Goal: Task Accomplishment & Management: Use online tool/utility

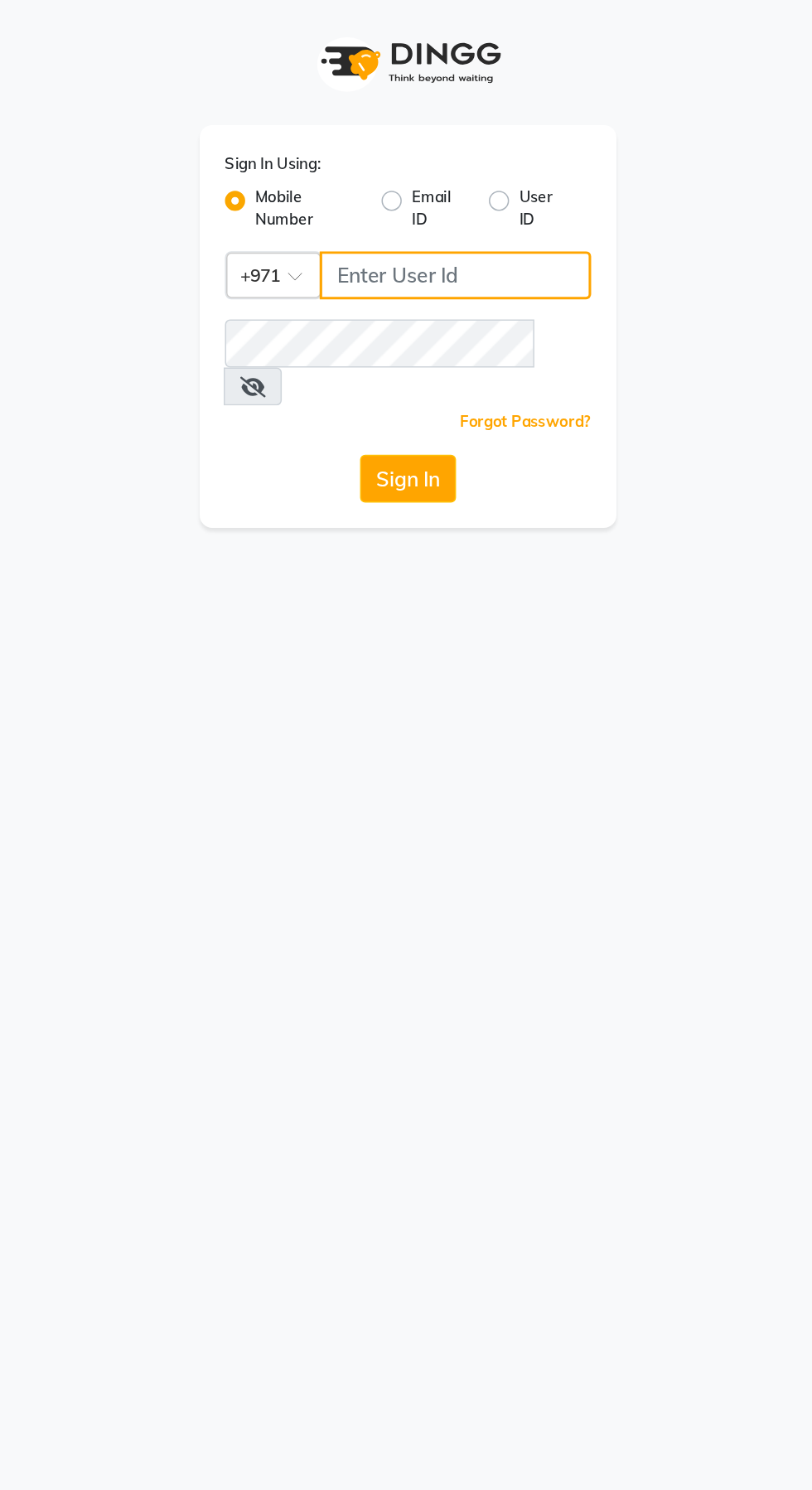
click at [429, 181] on input "Username" at bounding box center [437, 181] width 178 height 31
type input "526006747"
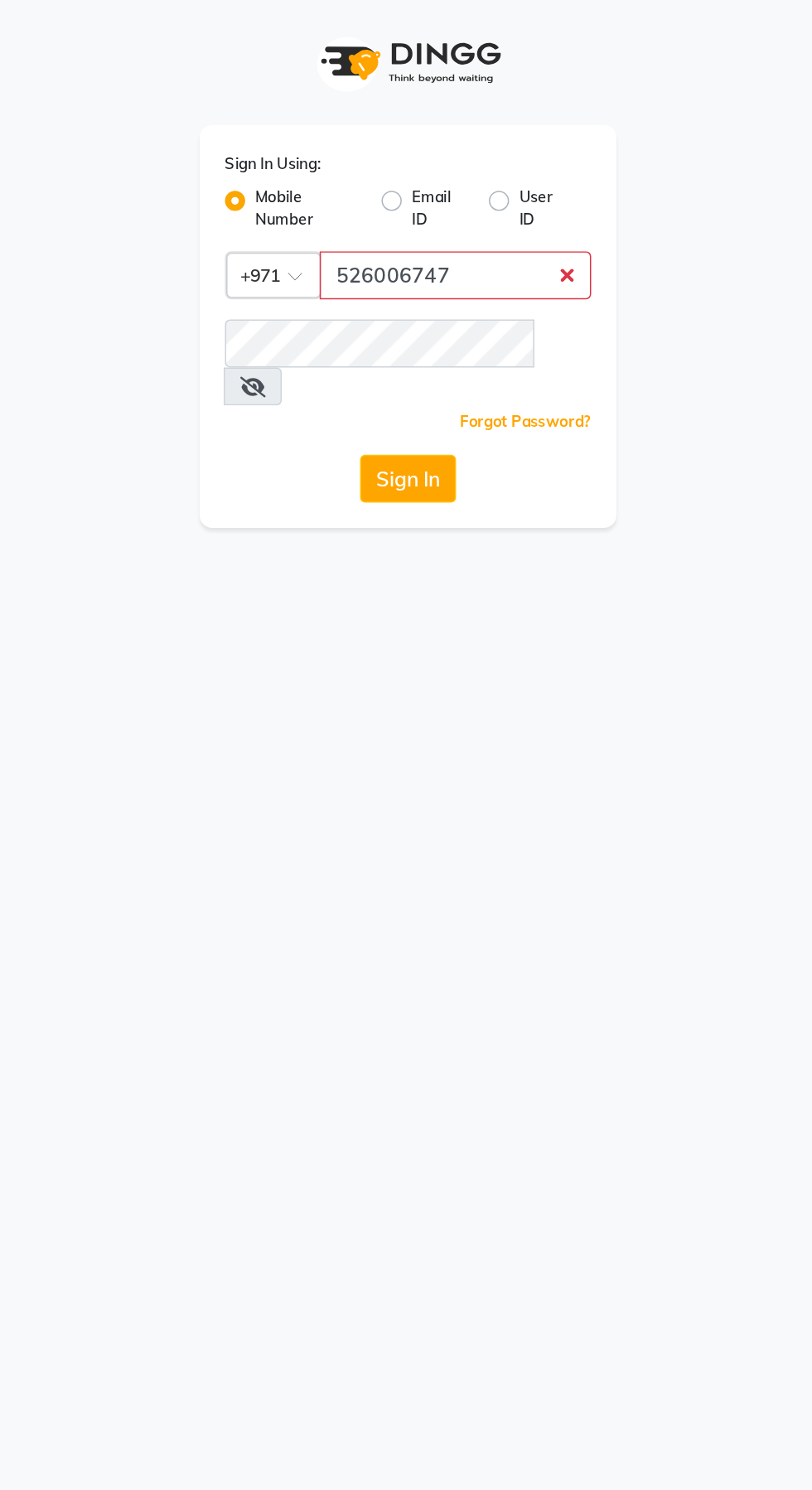
click at [375, 298] on button "Sign In" at bounding box center [406, 314] width 63 height 31
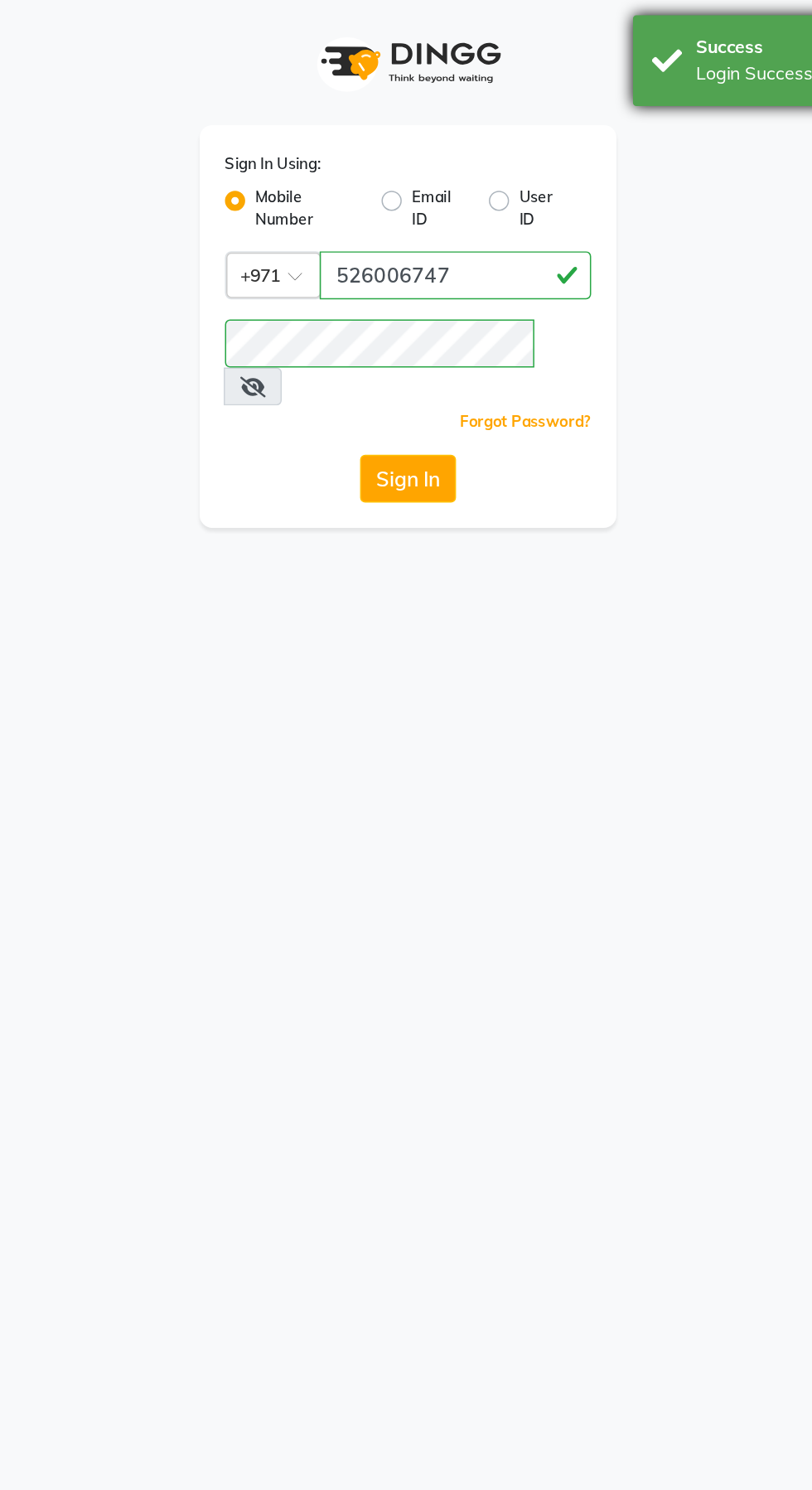
click at [631, 47] on div "Login Successfully." at bounding box center [692, 48] width 195 height 18
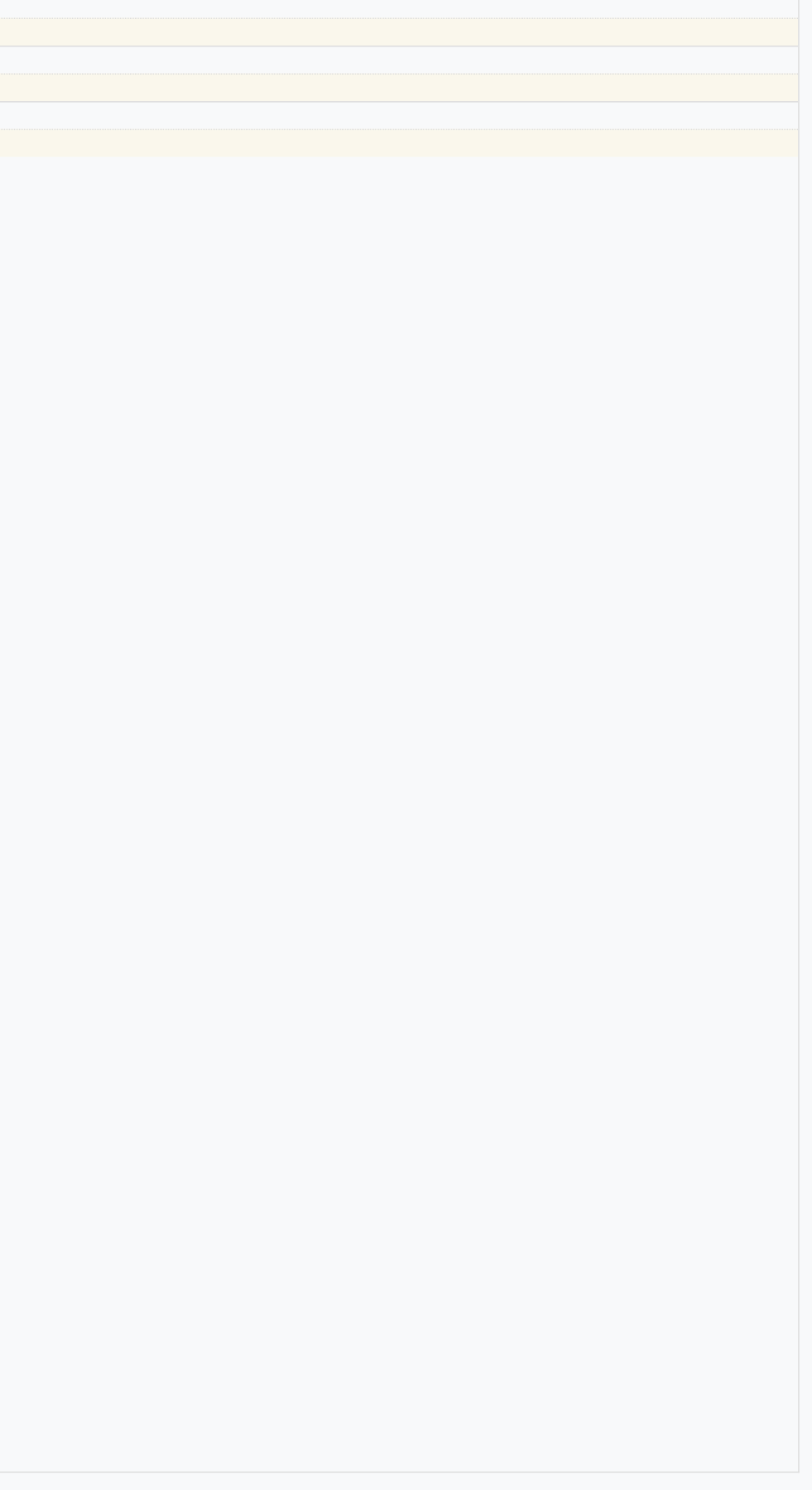
select select "en"
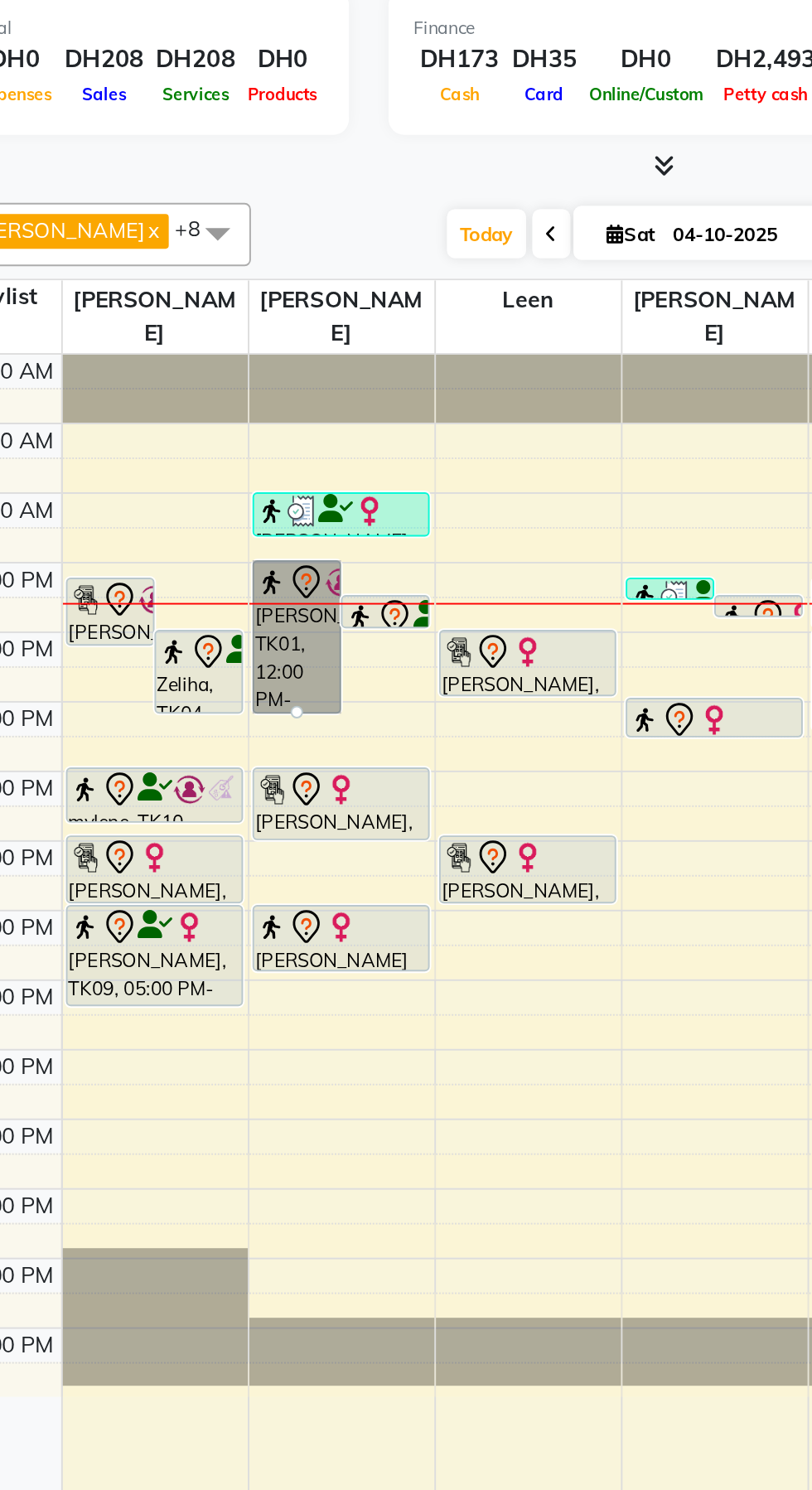
click at [255, 402] on link "[PERSON_NAME], TK01, 12:00 PM-02:15 PM, Highlights Short,Roots Color,Hair Rinsa…" at bounding box center [242, 427] width 47 height 81
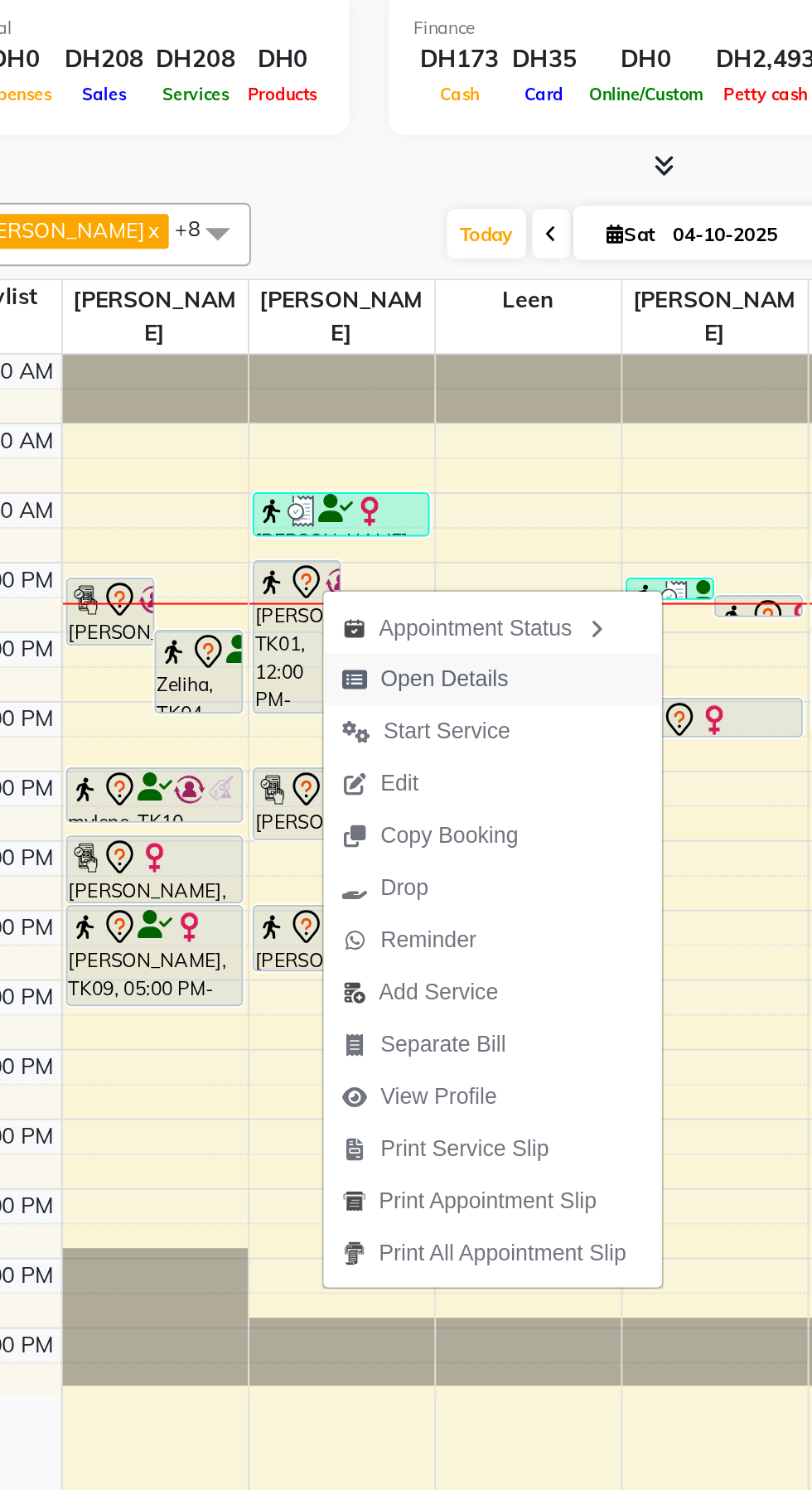
click at [397, 453] on button "Open Details" at bounding box center [344, 450] width 177 height 27
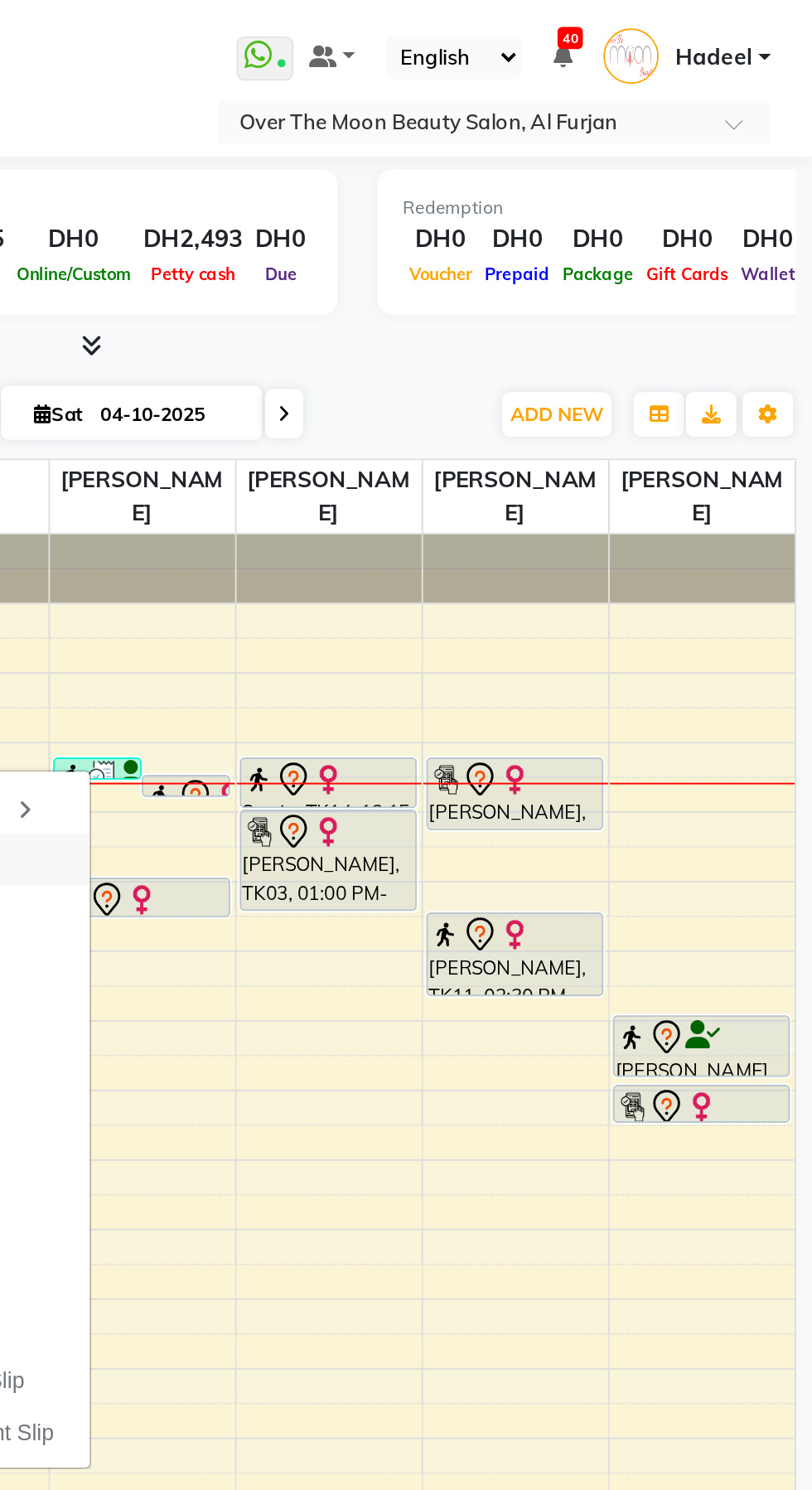
select select "7"
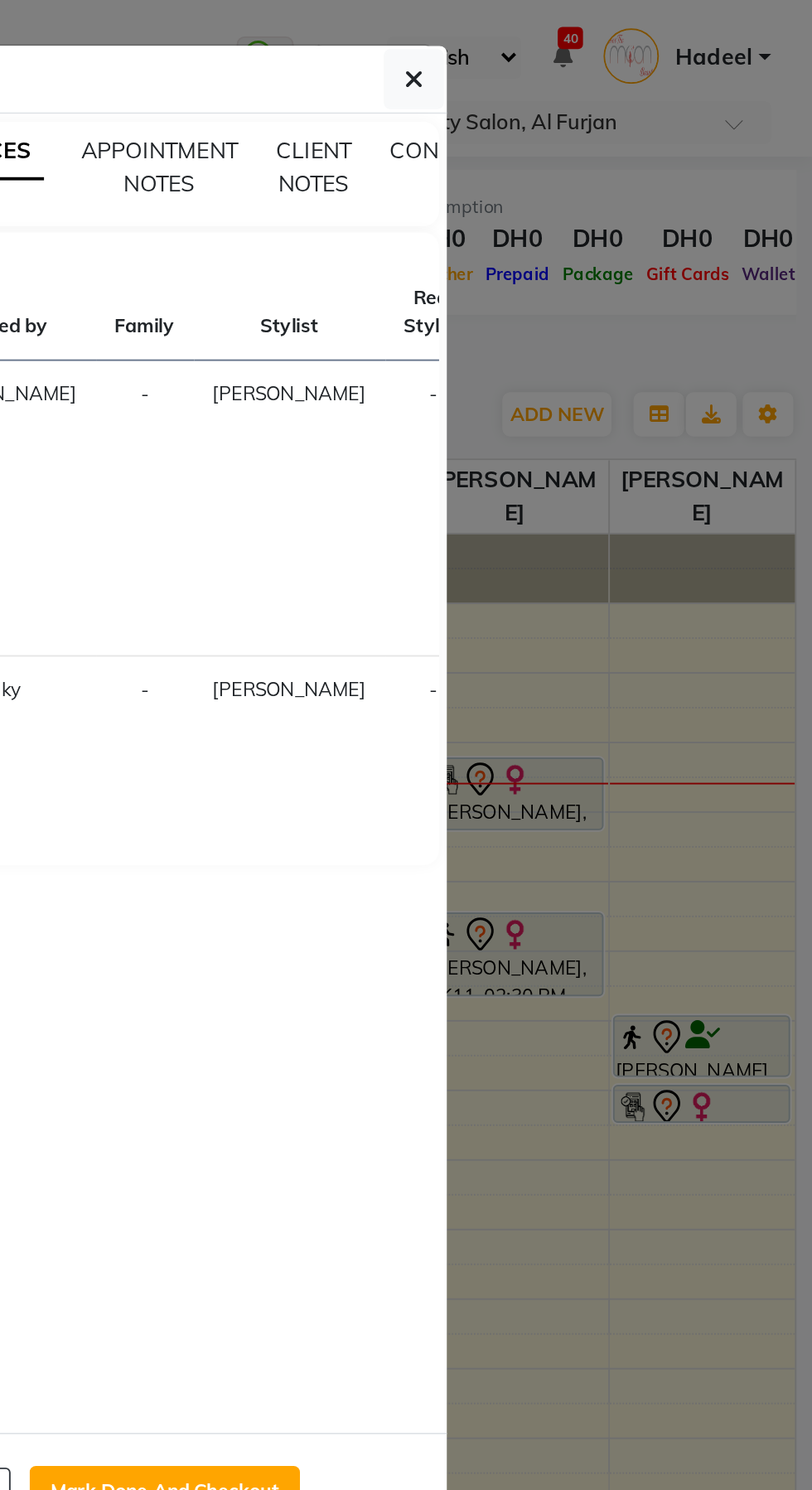
click at [751, 153] on ngb-modal-window "Client Detail [PERSON_NAME] 527378277 Wallet DH0 Deposit Amount DH0 Select IN S…" at bounding box center [406, 745] width 812 height 1490
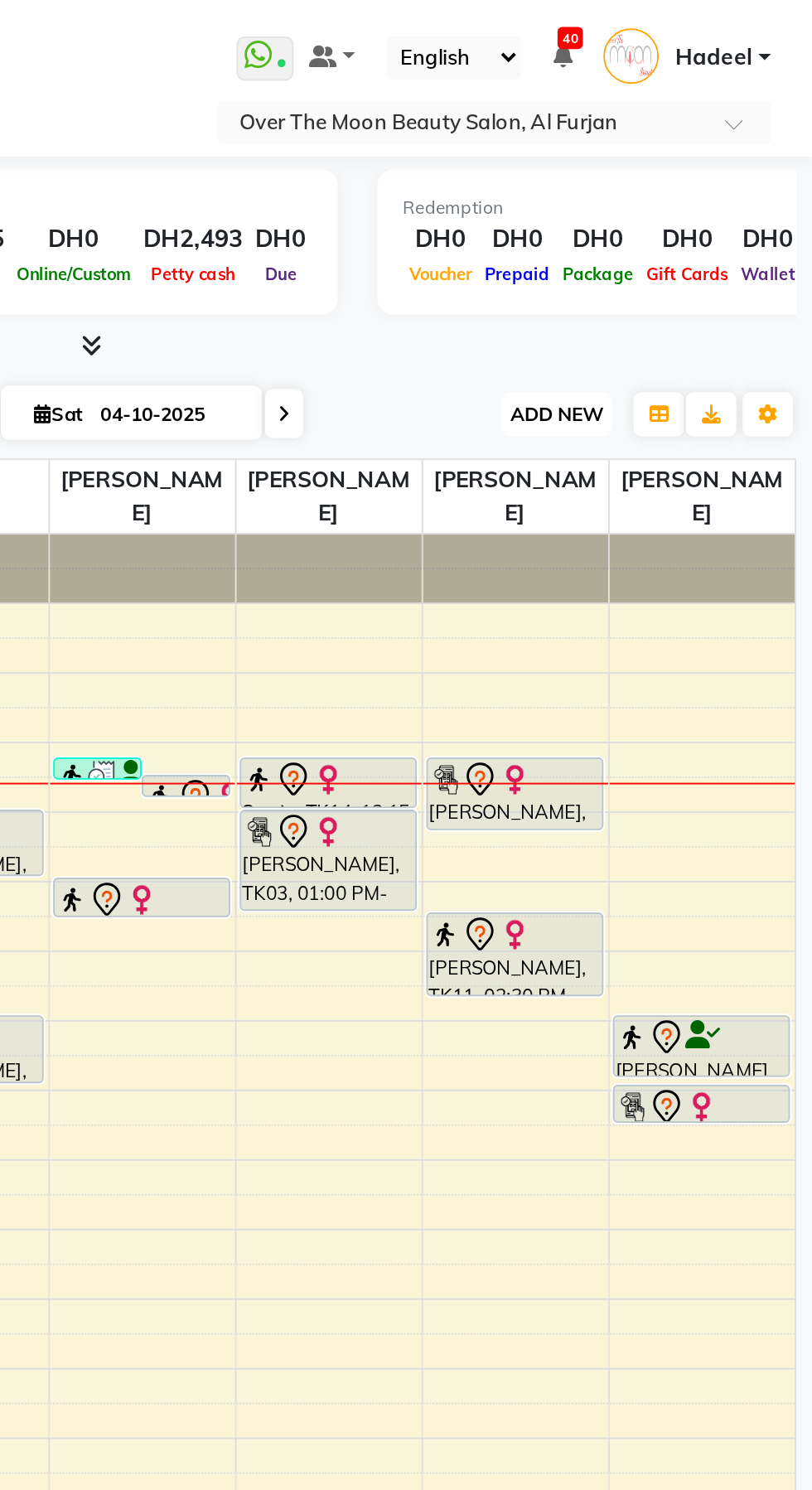
click at [685, 225] on button "ADD NEW Toggle Dropdown" at bounding box center [677, 216] width 57 height 23
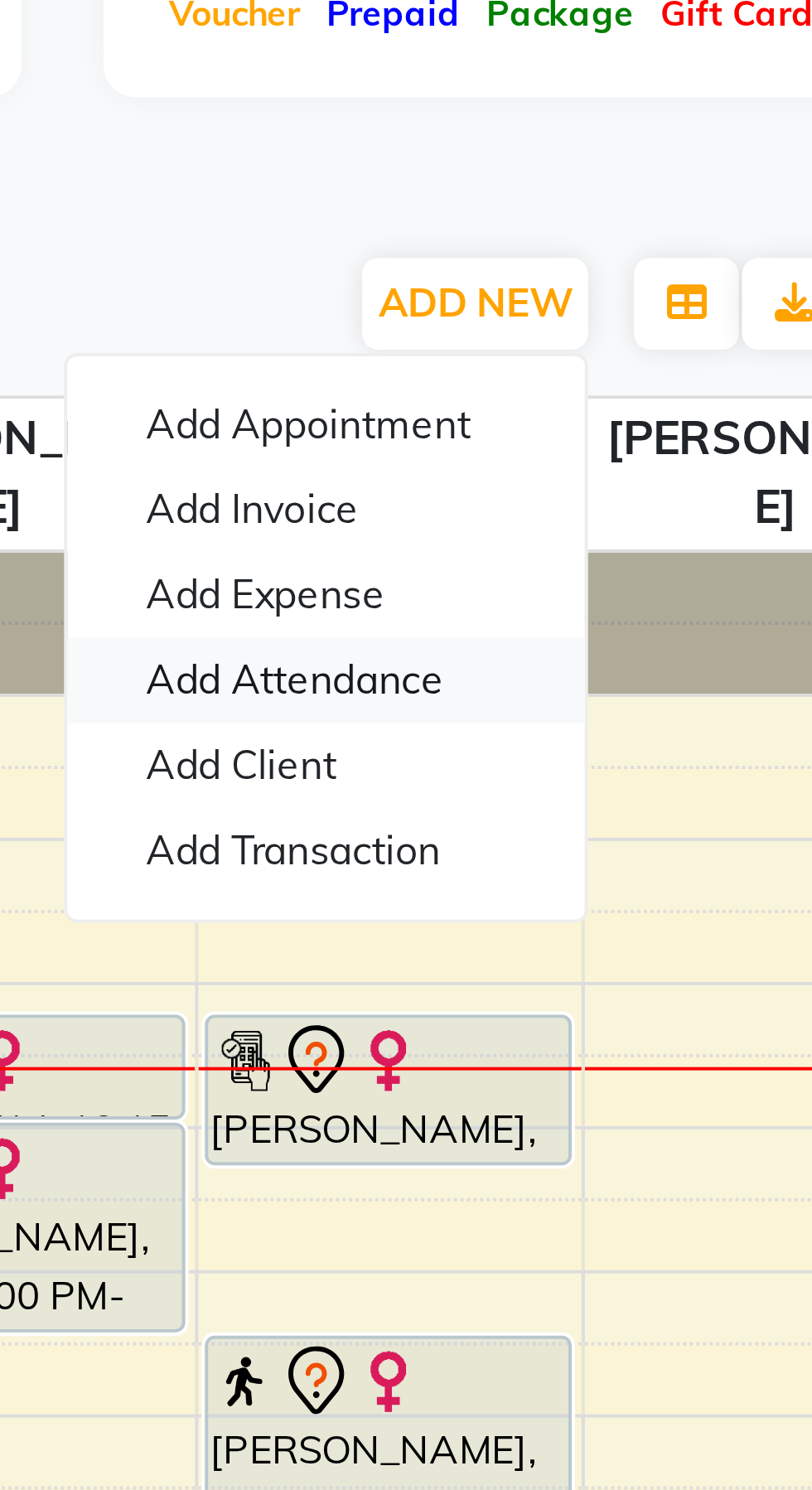
click at [674, 315] on link "Add Attendance" at bounding box center [640, 312] width 131 height 21
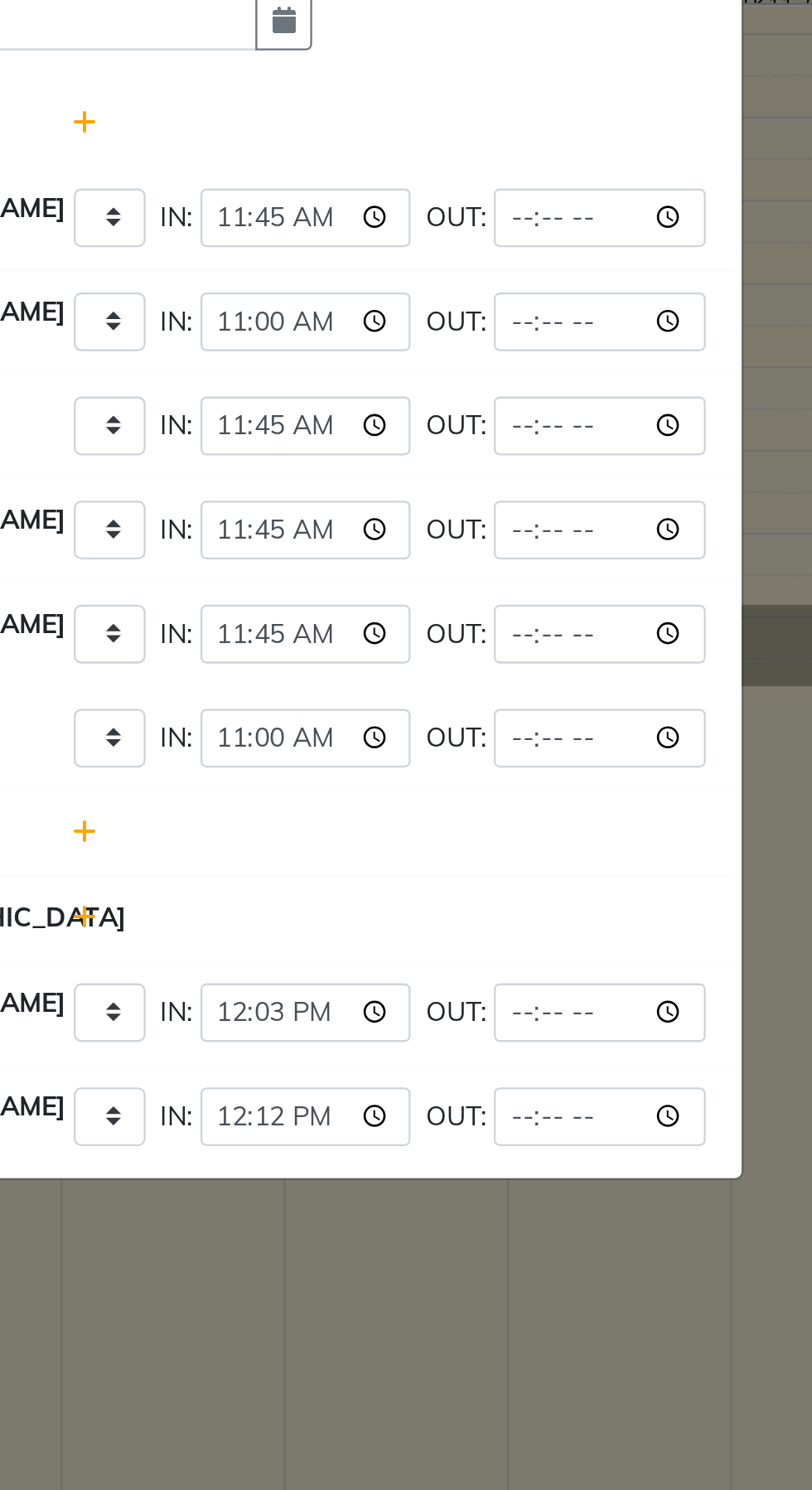
click at [451, 1126] on ngb-modal-window "Attendance × Select Date [DATE] [PERSON_NAME] [PERSON_NAME] Present Absent Late…" at bounding box center [406, 745] width 812 height 1490
